Goal: Task Accomplishment & Management: Complete application form

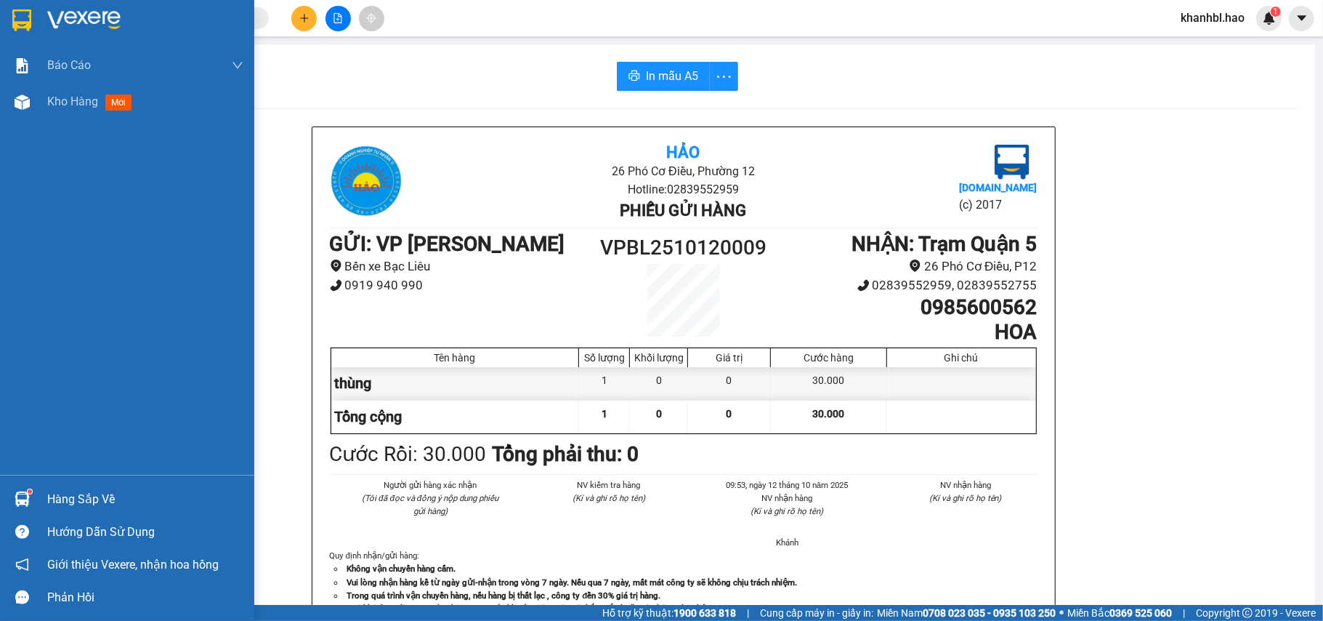
click at [18, 16] on img at bounding box center [21, 20] width 19 height 22
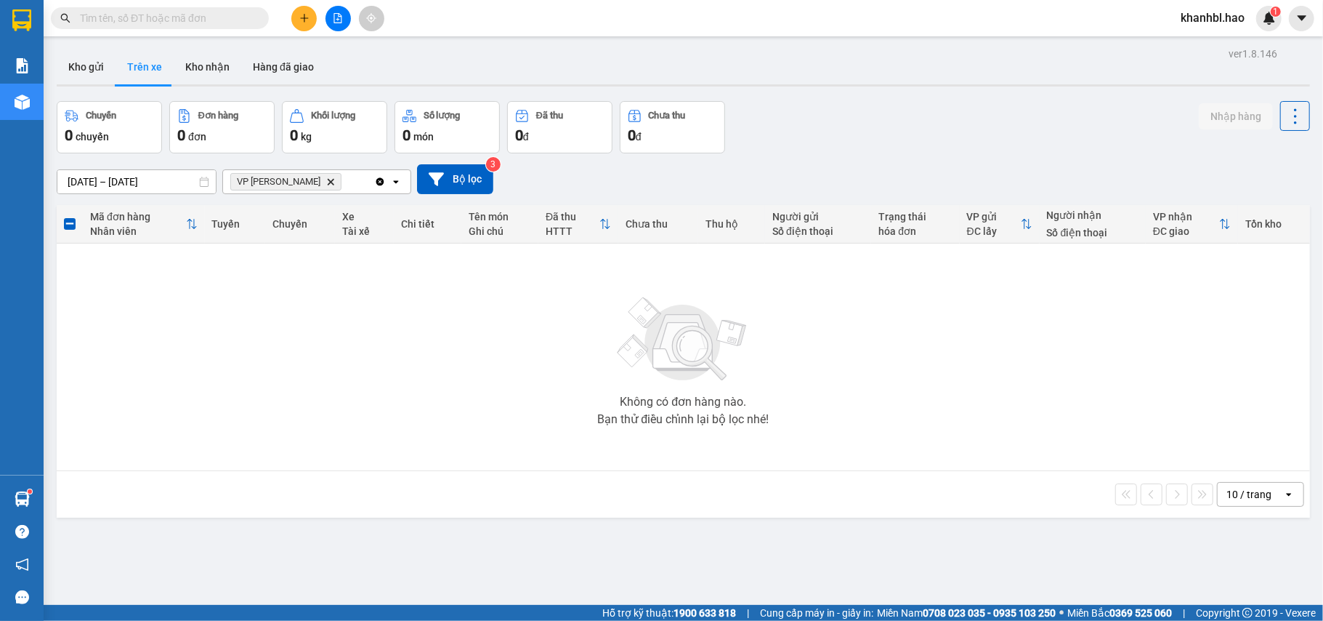
click at [201, 12] on input "text" at bounding box center [166, 18] width 172 height 16
click at [328, 180] on icon "VP Bạc Liêu, close by backspace" at bounding box center [331, 181] width 7 height 7
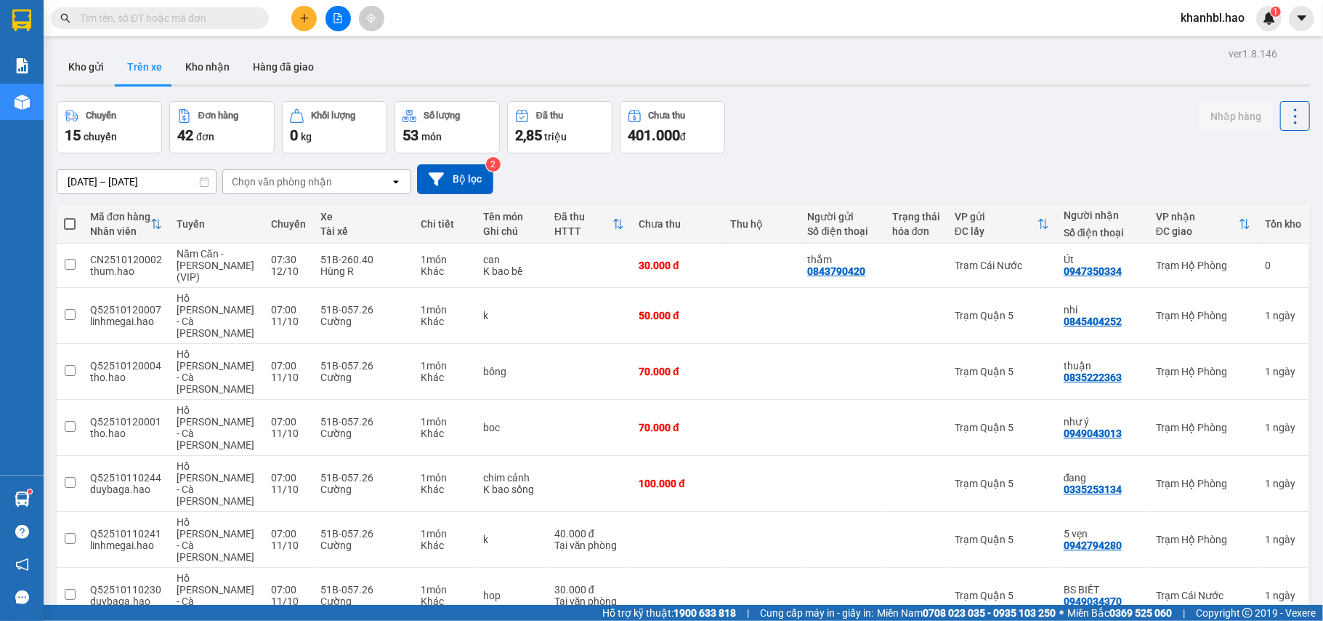
click at [138, 67] on button "Trên xe" at bounding box center [145, 66] width 58 height 35
click at [201, 15] on input "text" at bounding box center [166, 18] width 172 height 16
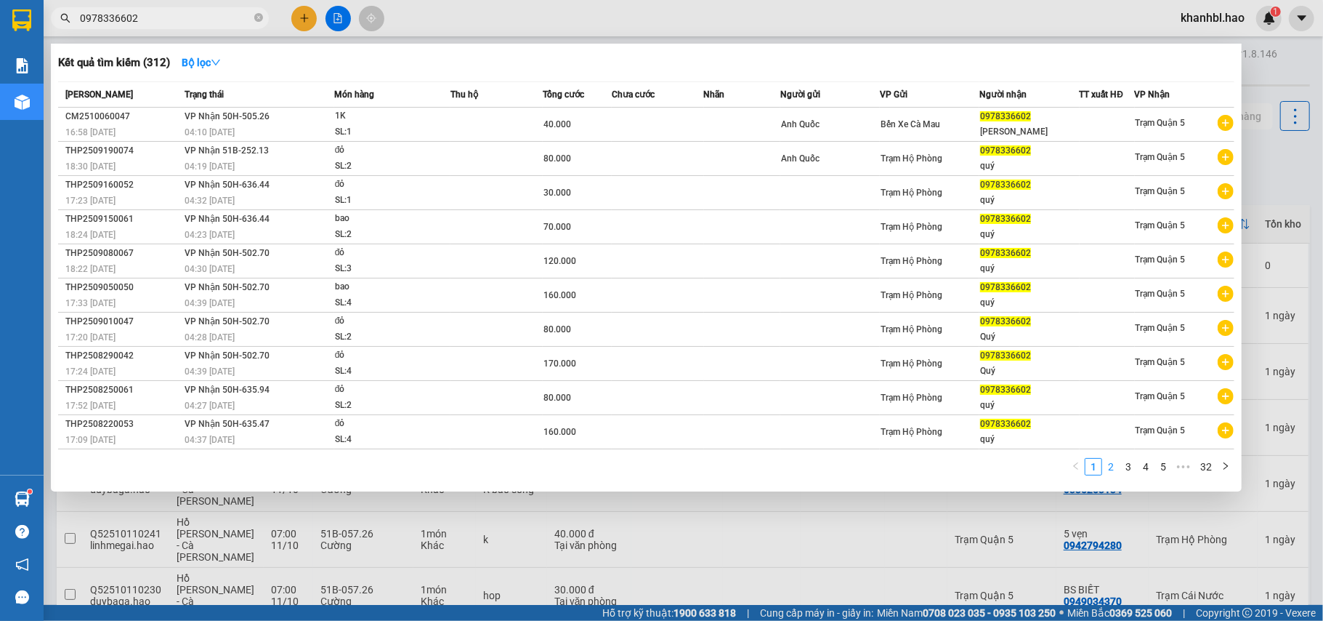
type input "0978336602"
click at [1091, 463] on link "1" at bounding box center [1094, 467] width 16 height 16
click at [185, 24] on input "0978336602" at bounding box center [166, 18] width 172 height 16
click at [185, 19] on input "0978336602" at bounding box center [166, 18] width 172 height 16
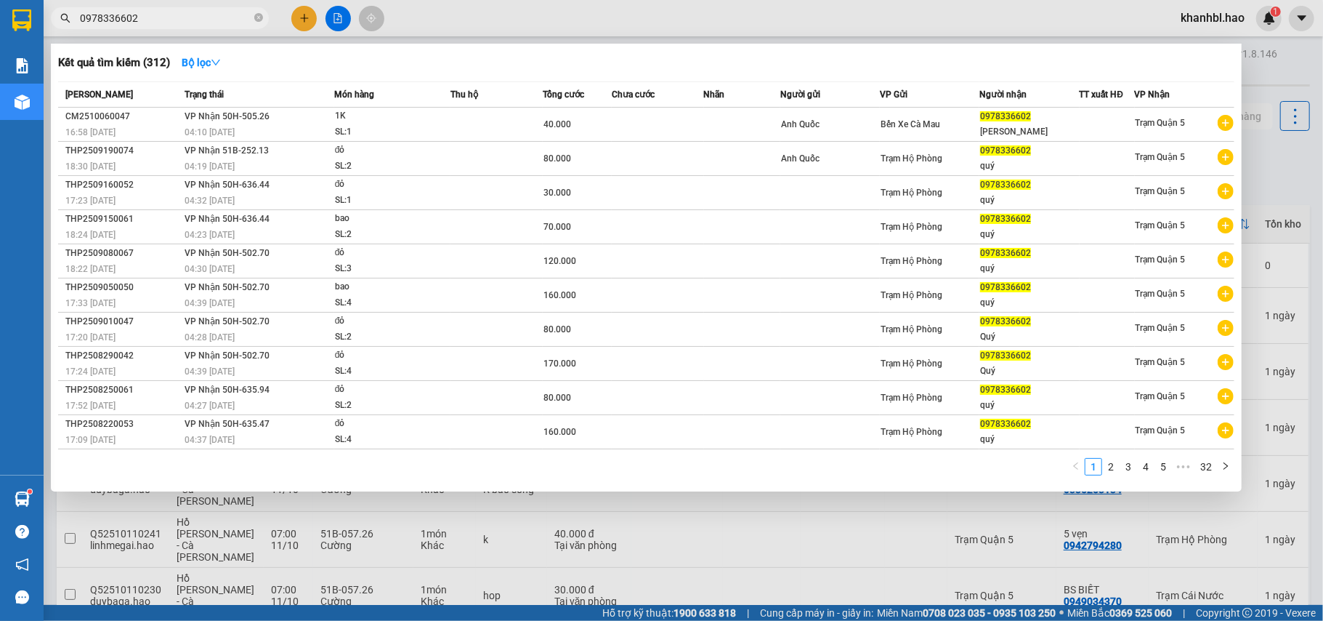
click at [185, 19] on input "0978336602" at bounding box center [166, 18] width 172 height 16
click at [259, 19] on icon "close-circle" at bounding box center [258, 17] width 9 height 9
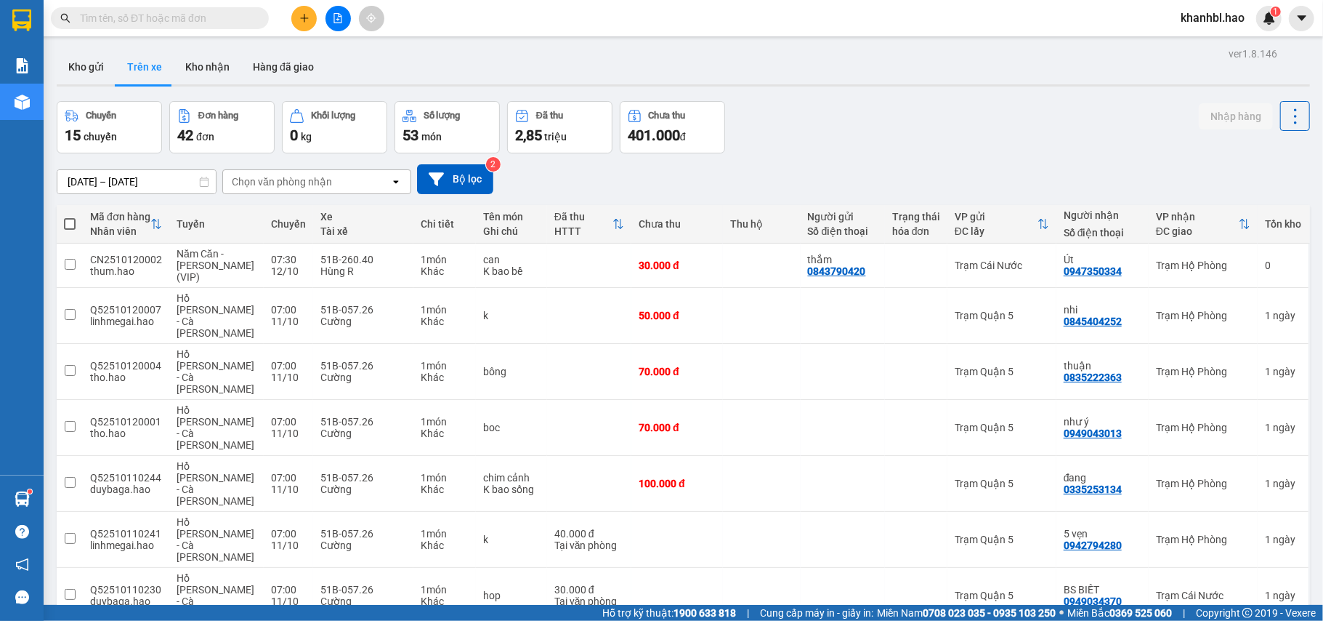
click at [228, 12] on input "text" at bounding box center [166, 18] width 172 height 16
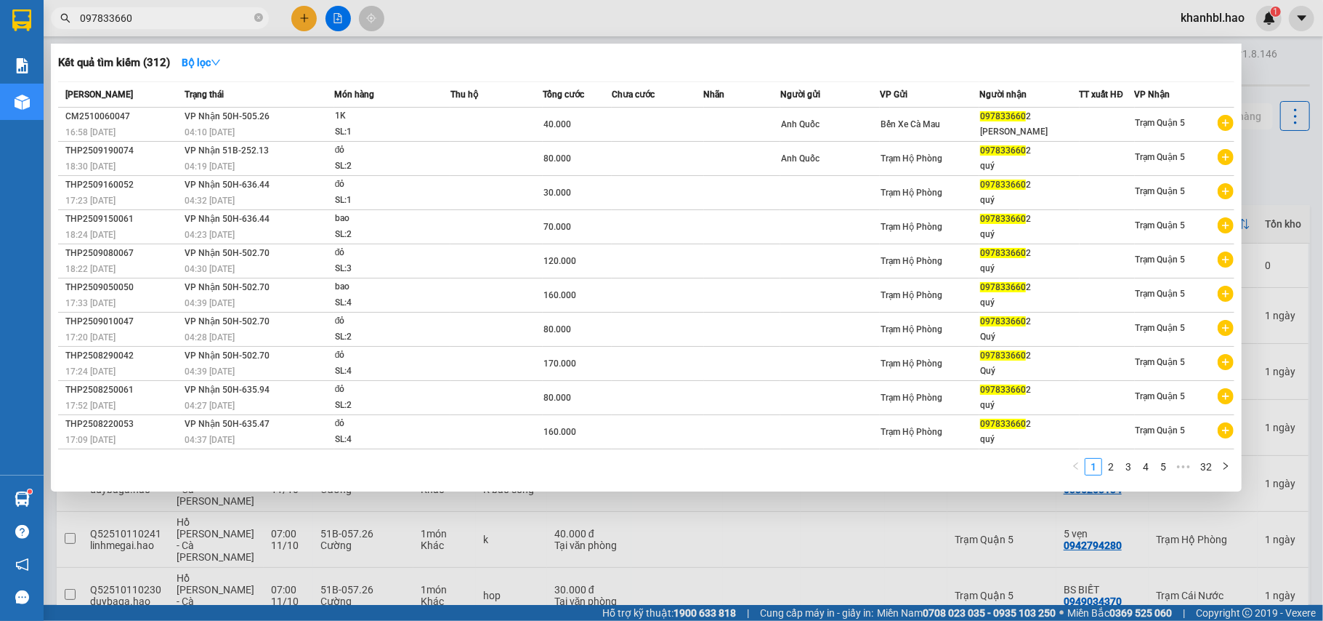
type input "0978336602"
click at [257, 17] on icon "close-circle" at bounding box center [258, 17] width 9 height 9
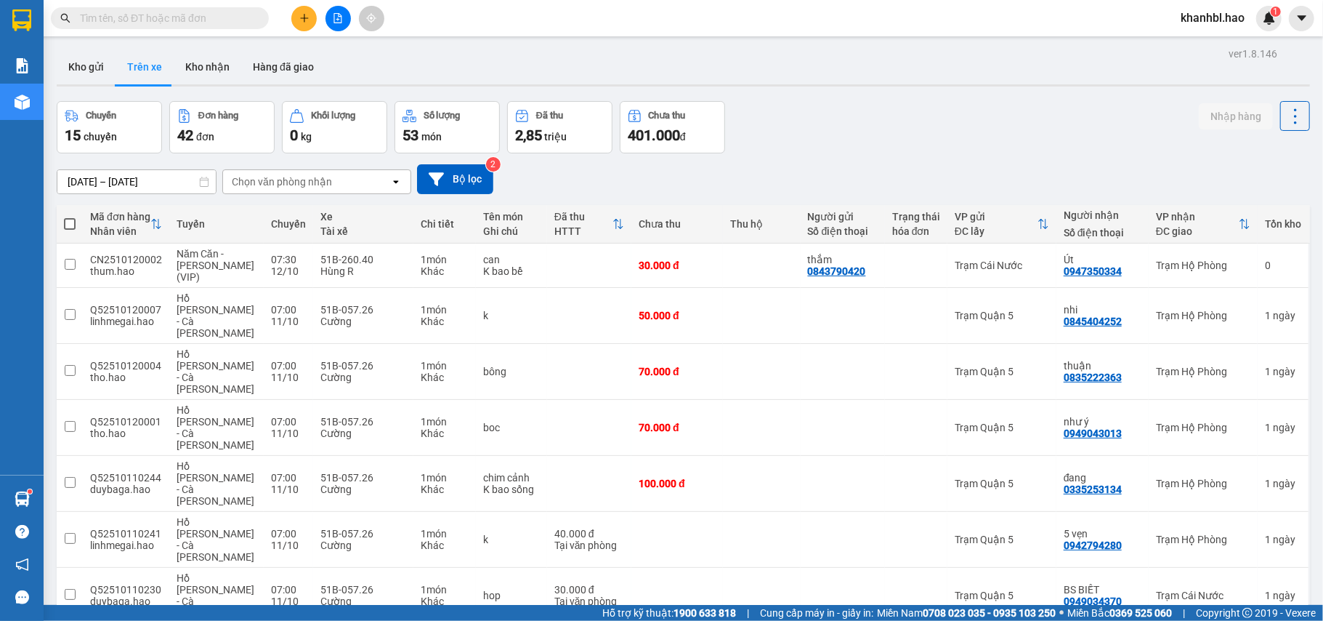
drag, startPoint x: 86, startPoint y: 65, endPoint x: 94, endPoint y: 84, distance: 21.5
click at [85, 65] on button "Kho gửi" at bounding box center [86, 66] width 59 height 35
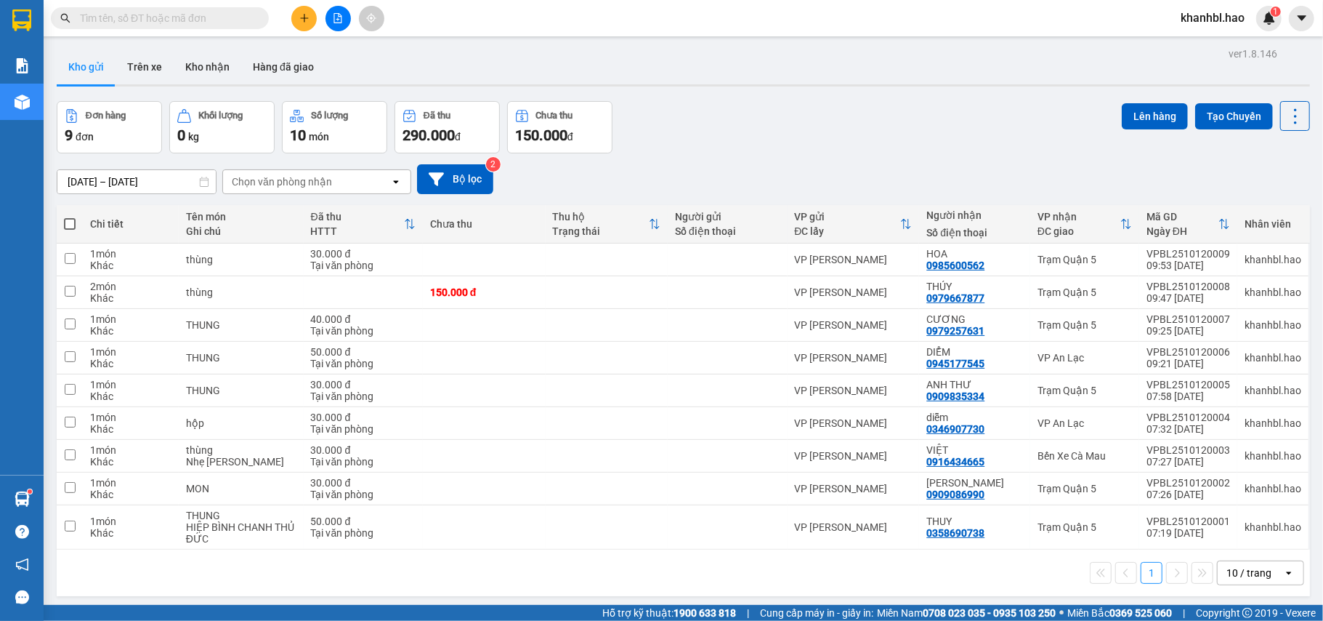
click at [311, 18] on button at bounding box center [303, 18] width 25 height 25
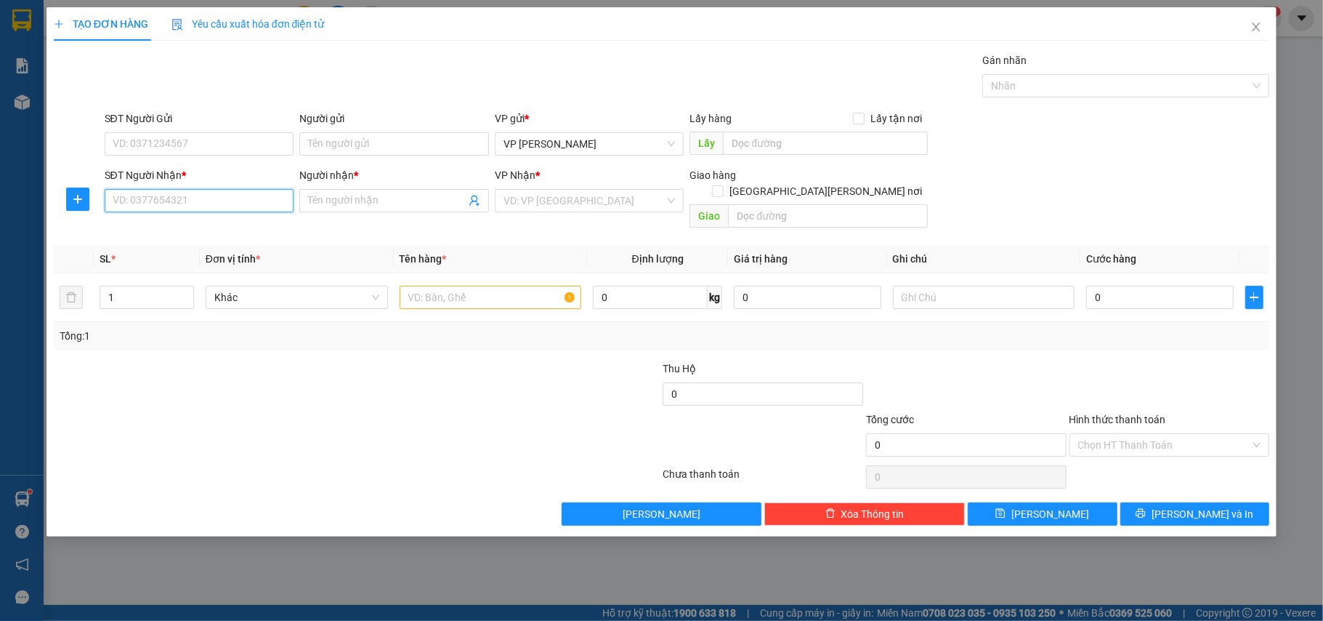
click at [257, 198] on input "SĐT Người Nhận *" at bounding box center [200, 200] width 190 height 23
click at [137, 201] on input "0910306001" at bounding box center [200, 200] width 190 height 23
click at [124, 201] on input "091306001" at bounding box center [200, 200] width 190 height 23
type input "0901306001"
click at [158, 233] on div "0901306001 - bé vy" at bounding box center [199, 231] width 172 height 16
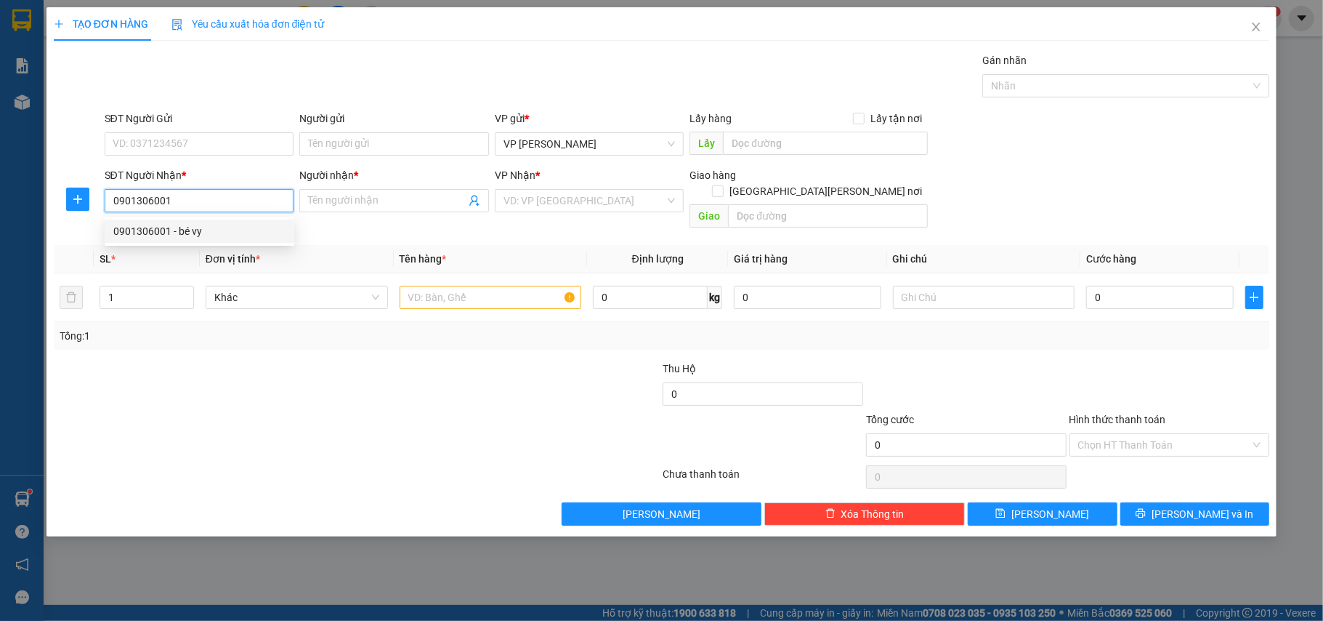
type input "bé vy"
type input "130.000"
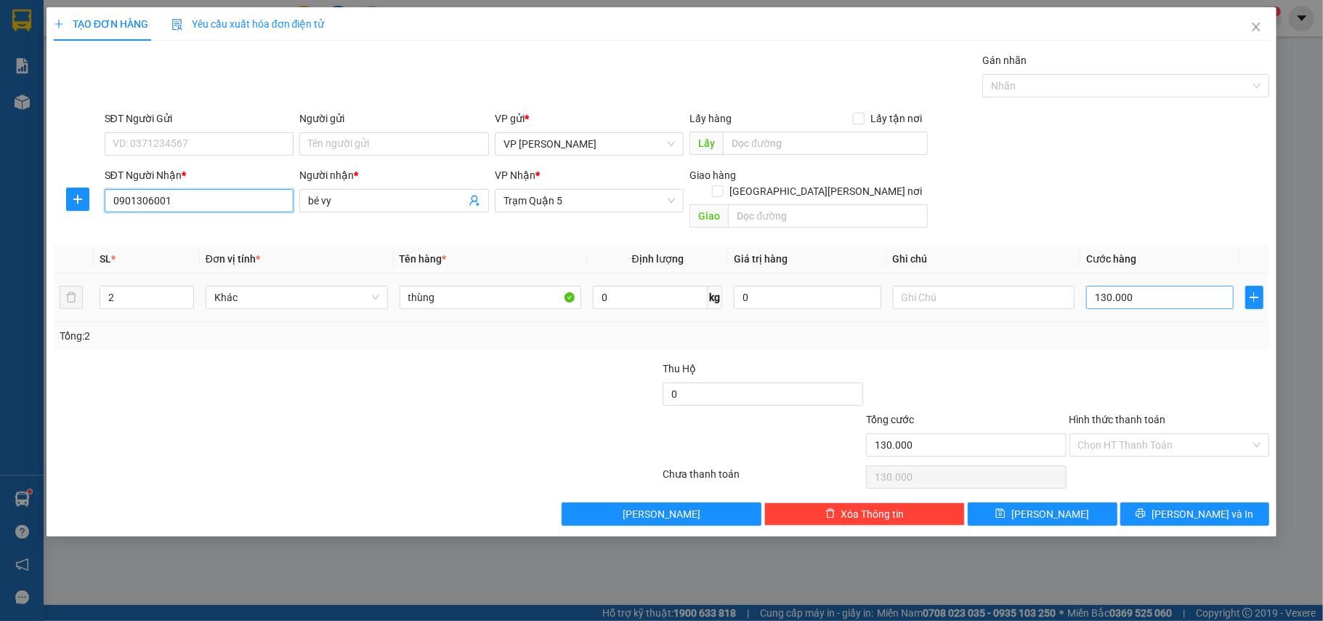
type input "0901306001"
click at [1166, 286] on input "130.000" at bounding box center [1159, 297] width 147 height 23
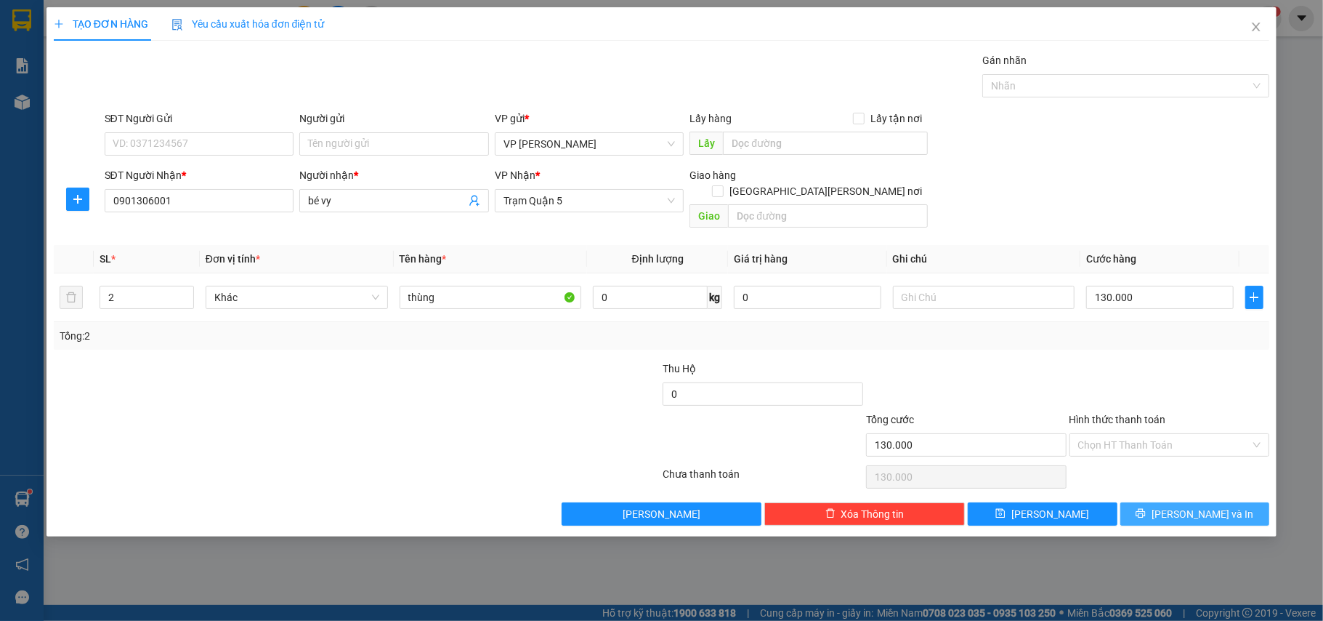
click at [1196, 506] on span "[PERSON_NAME] và In" at bounding box center [1203, 514] width 102 height 16
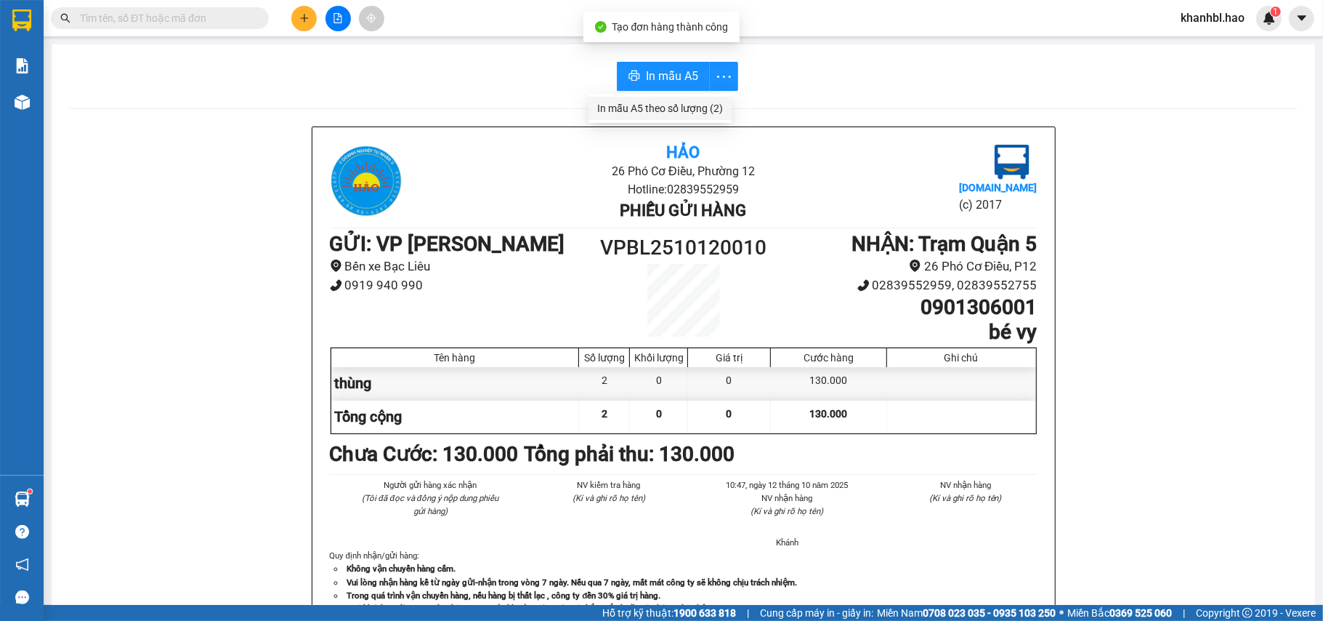
drag, startPoint x: 709, startPoint y: 102, endPoint x: 927, endPoint y: 248, distance: 262.0
click at [709, 105] on div "In mẫu A5 theo số lượng (2)" at bounding box center [660, 108] width 126 height 16
